Goal: Task Accomplishment & Management: Manage account settings

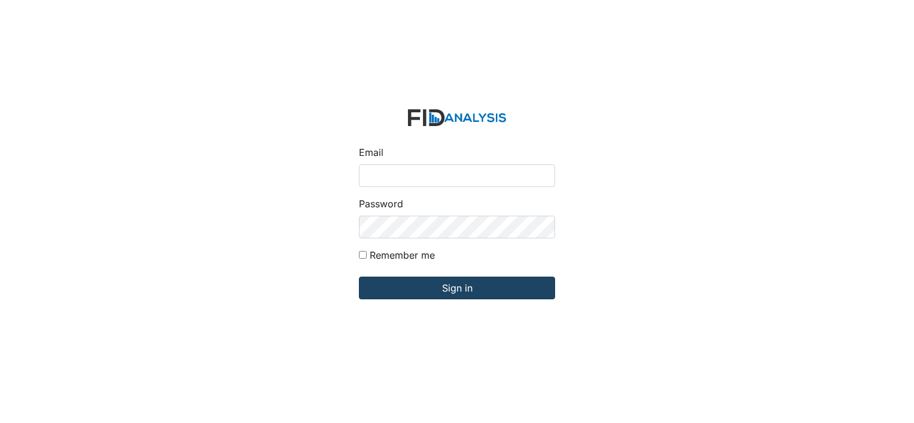
type input "[EMAIL_ADDRESS][DOMAIN_NAME]"
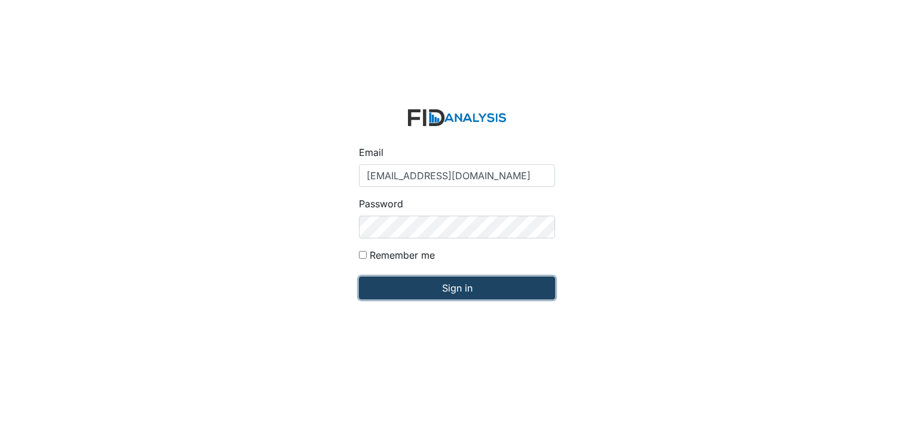
click at [457, 289] on input "Sign in" at bounding box center [457, 288] width 196 height 23
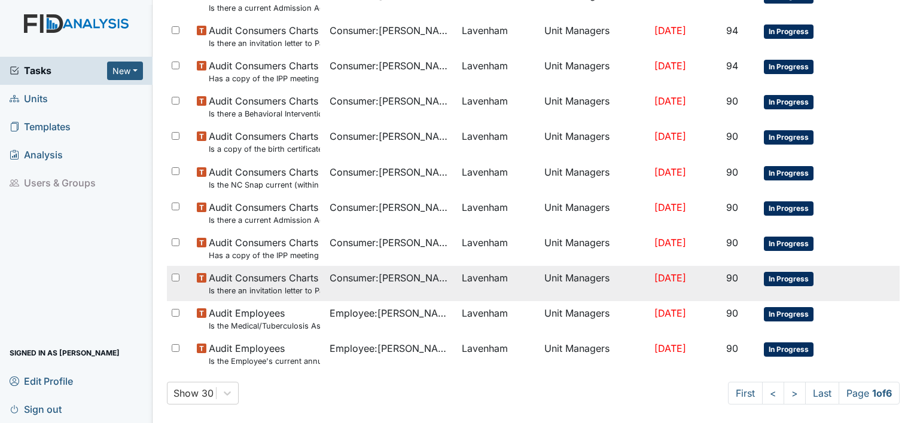
scroll to position [790, 0]
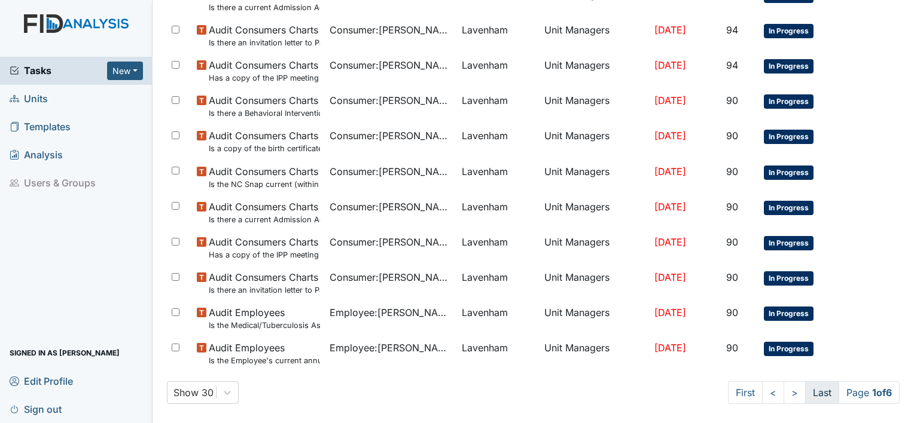
click at [805, 395] on link "Last" at bounding box center [822, 393] width 34 height 23
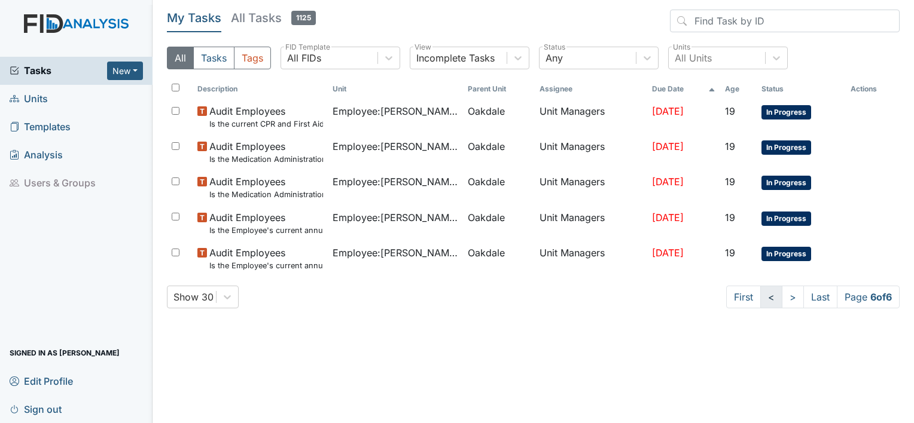
click at [763, 300] on link "<" at bounding box center [771, 297] width 22 height 23
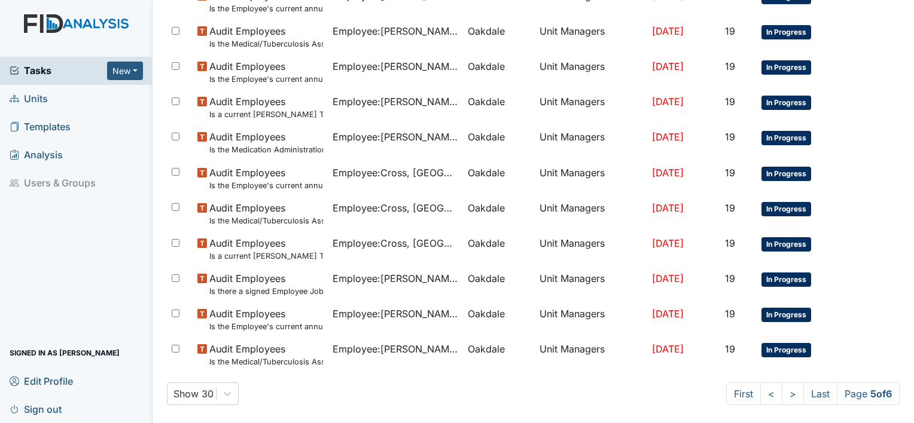
scroll to position [790, 0]
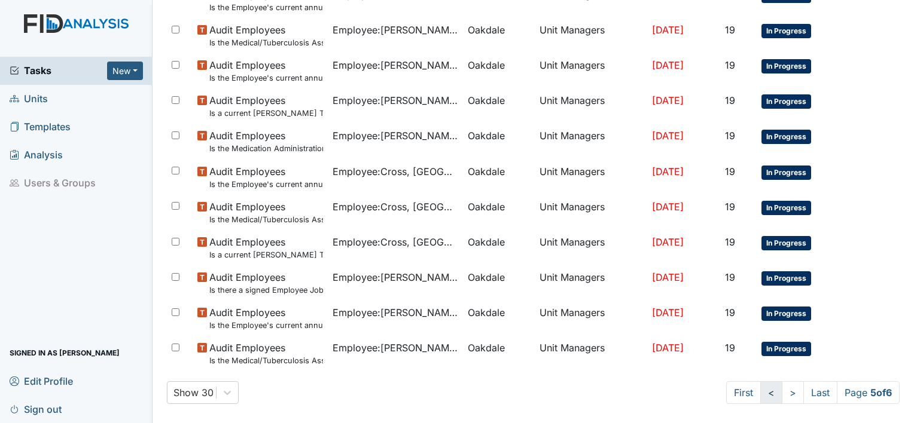
click at [760, 398] on link "<" at bounding box center [771, 393] width 22 height 23
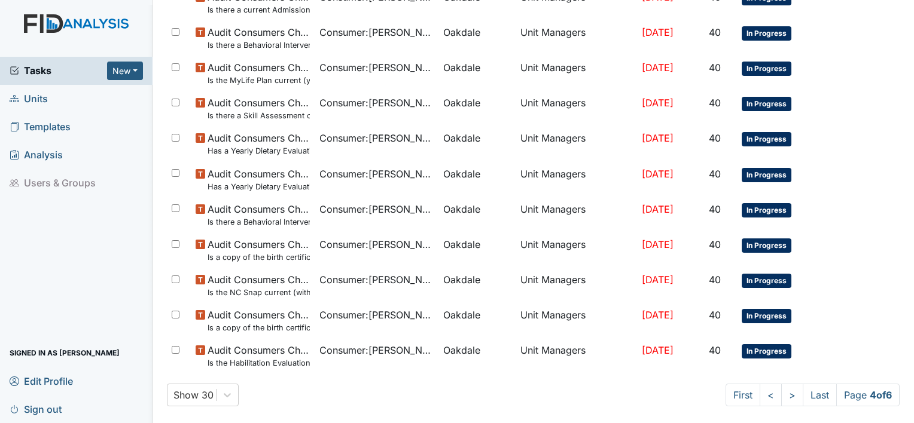
scroll to position [790, 0]
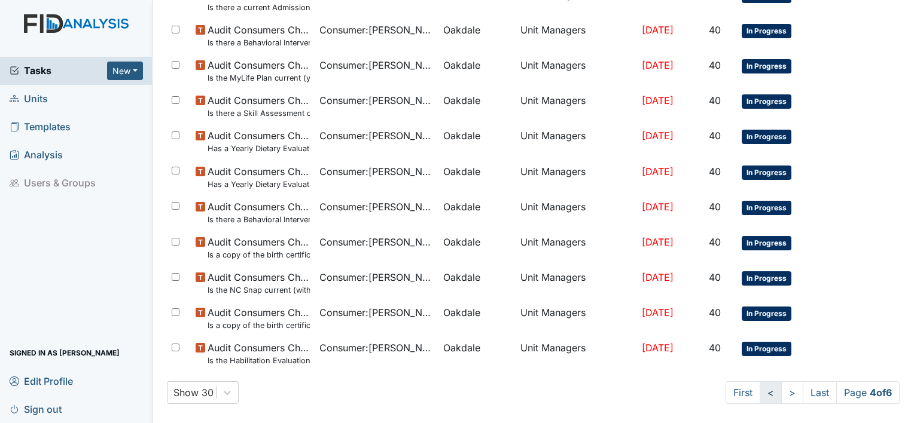
click at [760, 395] on link "<" at bounding box center [771, 393] width 22 height 23
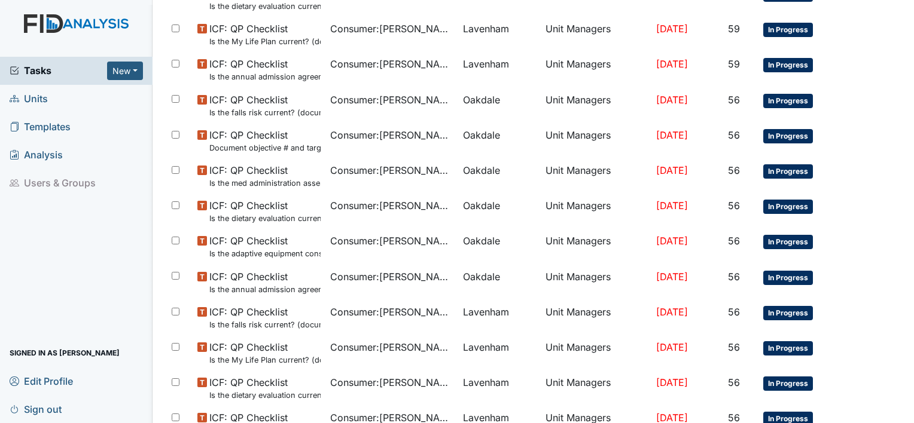
scroll to position [790, 0]
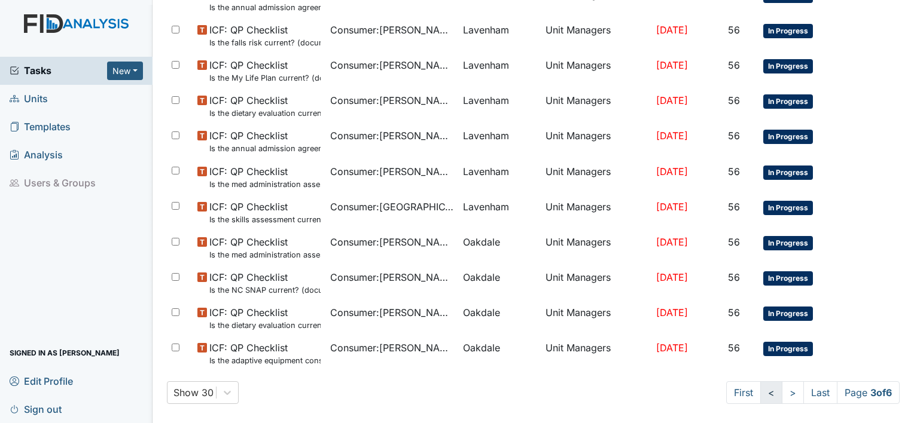
click at [763, 398] on link "<" at bounding box center [771, 393] width 22 height 23
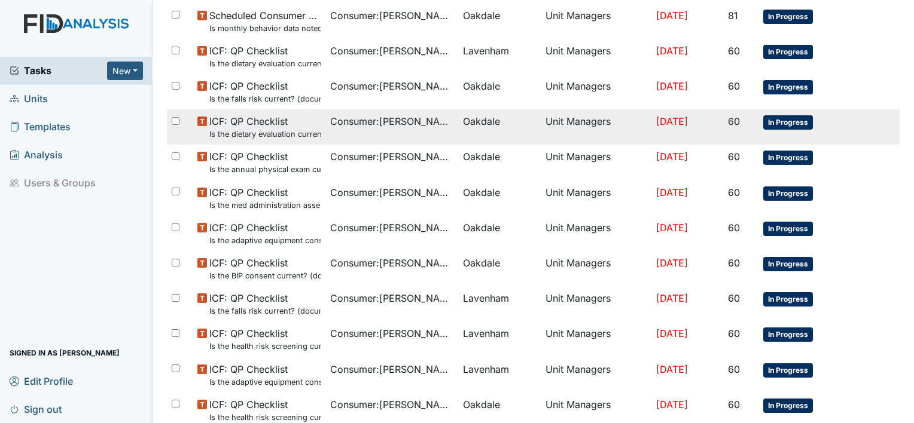
scroll to position [790, 0]
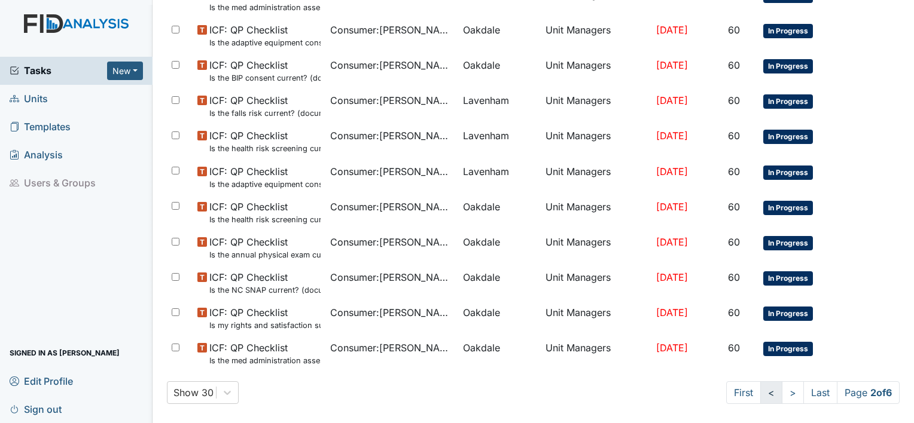
click at [763, 391] on link "<" at bounding box center [771, 393] width 22 height 23
